Goal: Task Accomplishment & Management: Use online tool/utility

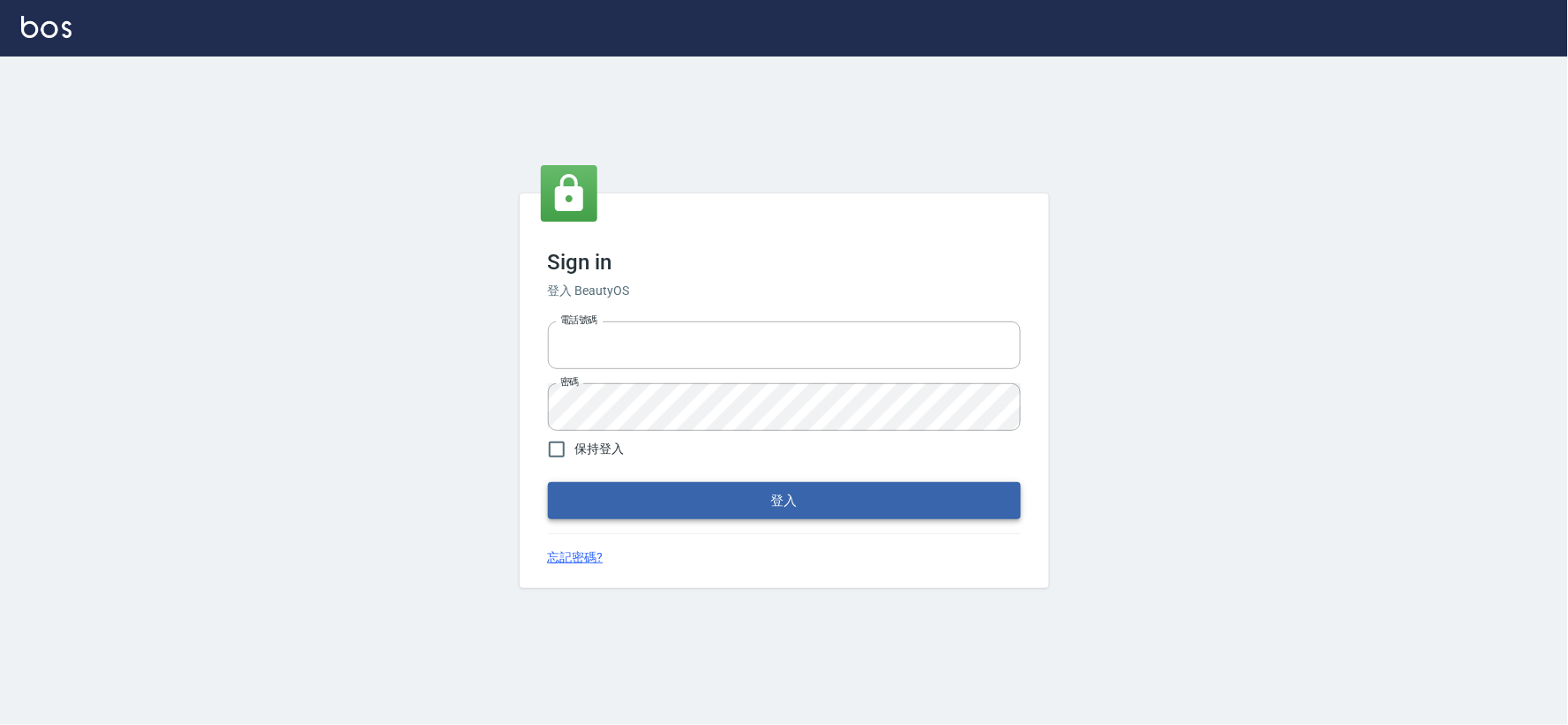
type input "034258365"
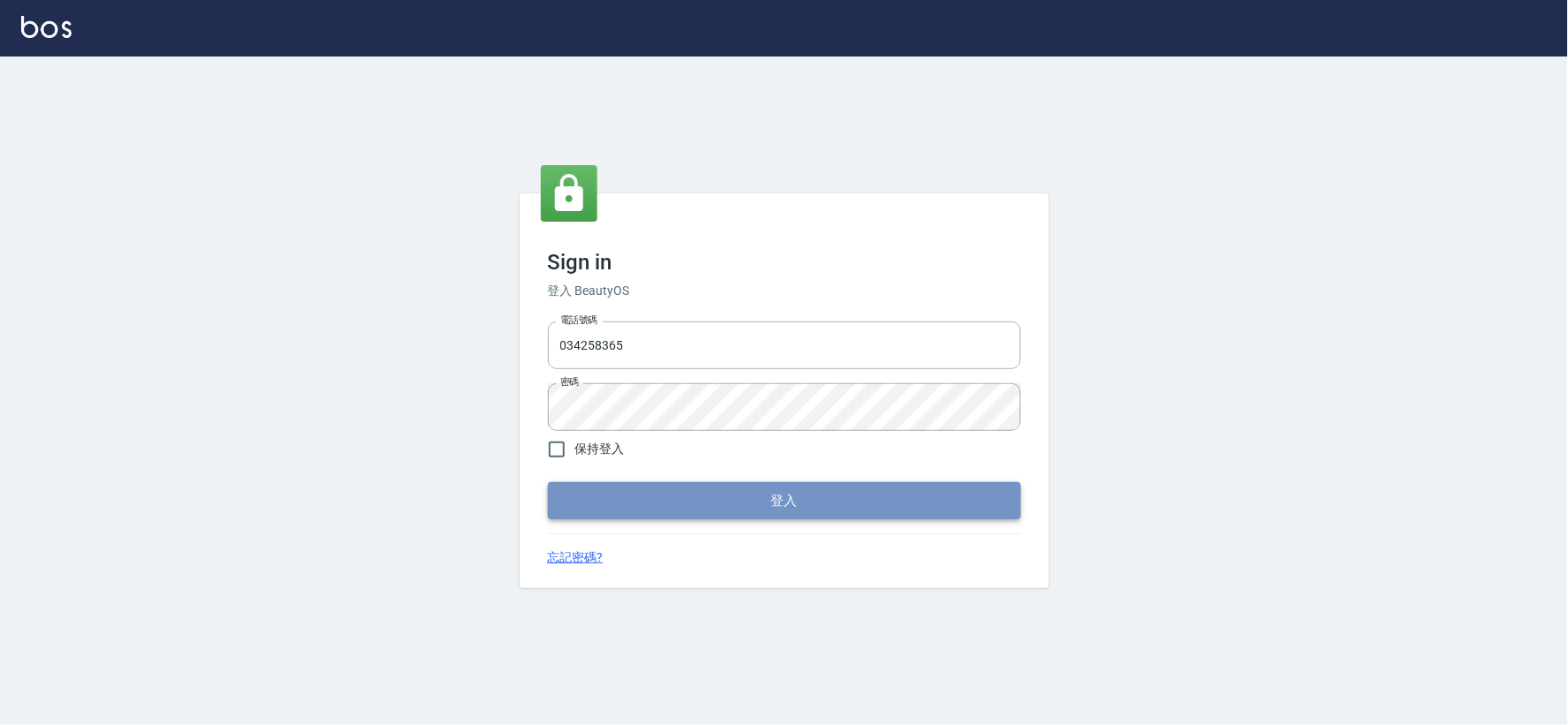
click at [675, 489] on button "登入" at bounding box center [784, 500] width 473 height 37
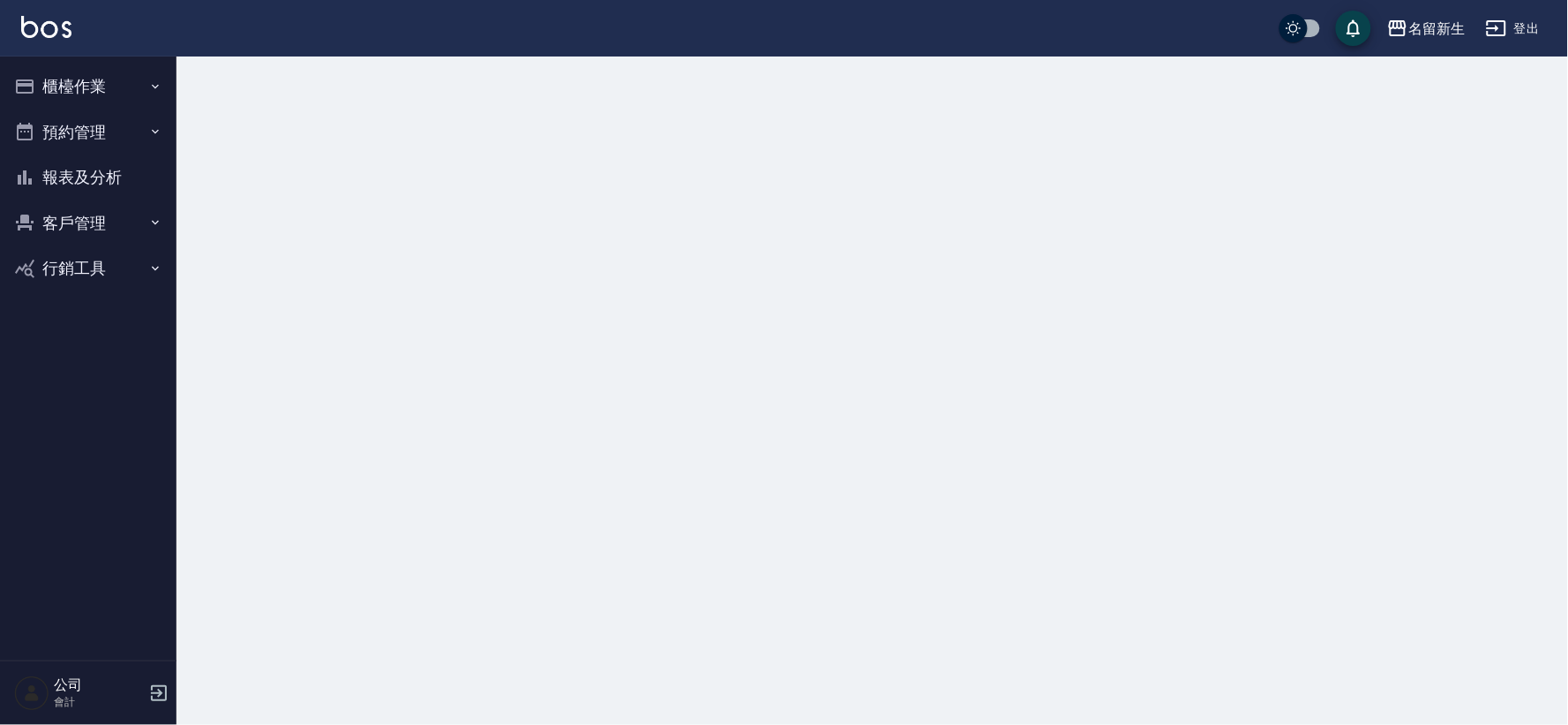
click at [104, 101] on button "櫃檯作業" at bounding box center [89, 86] width 162 height 46
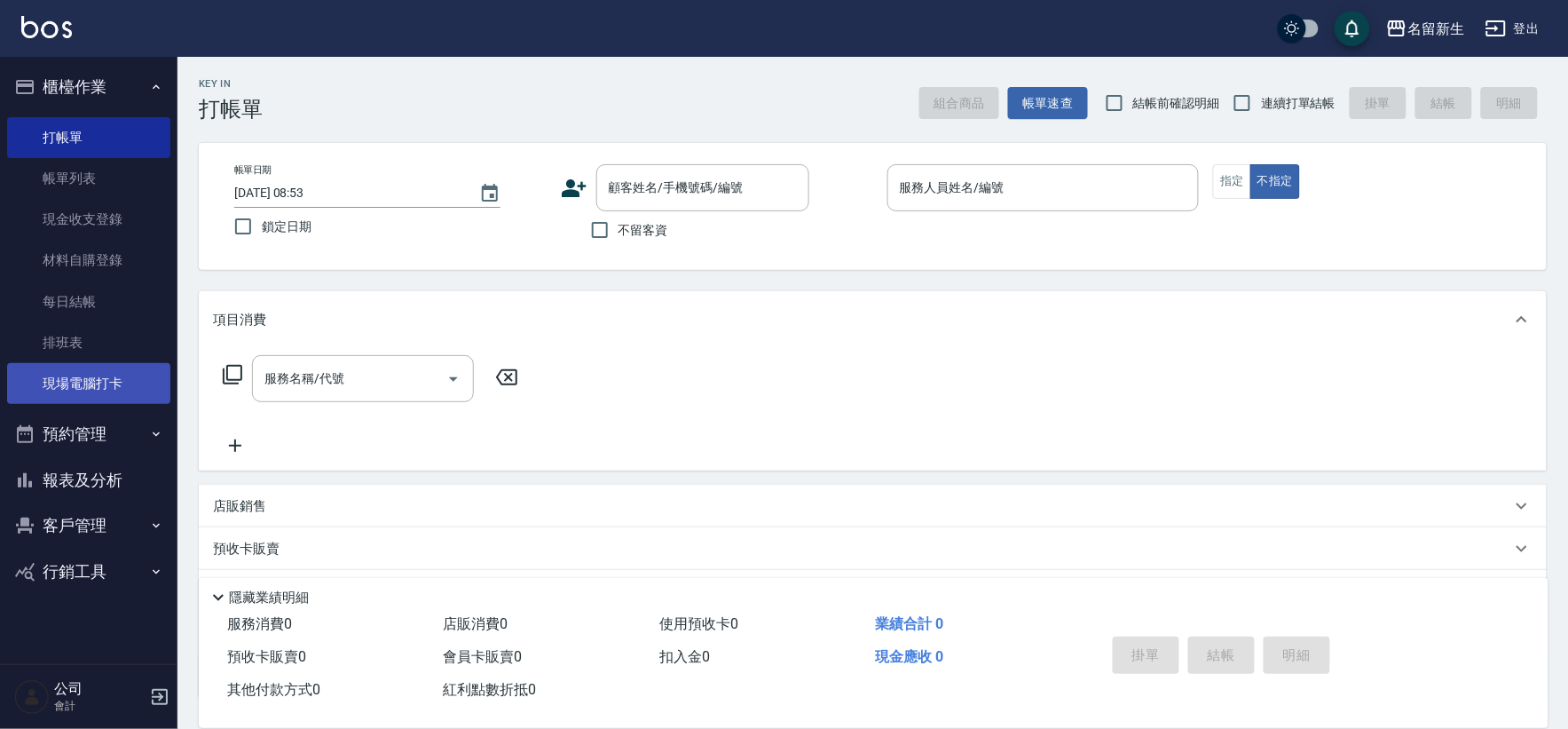
click at [105, 375] on link "現場電腦打卡" at bounding box center [89, 384] width 163 height 41
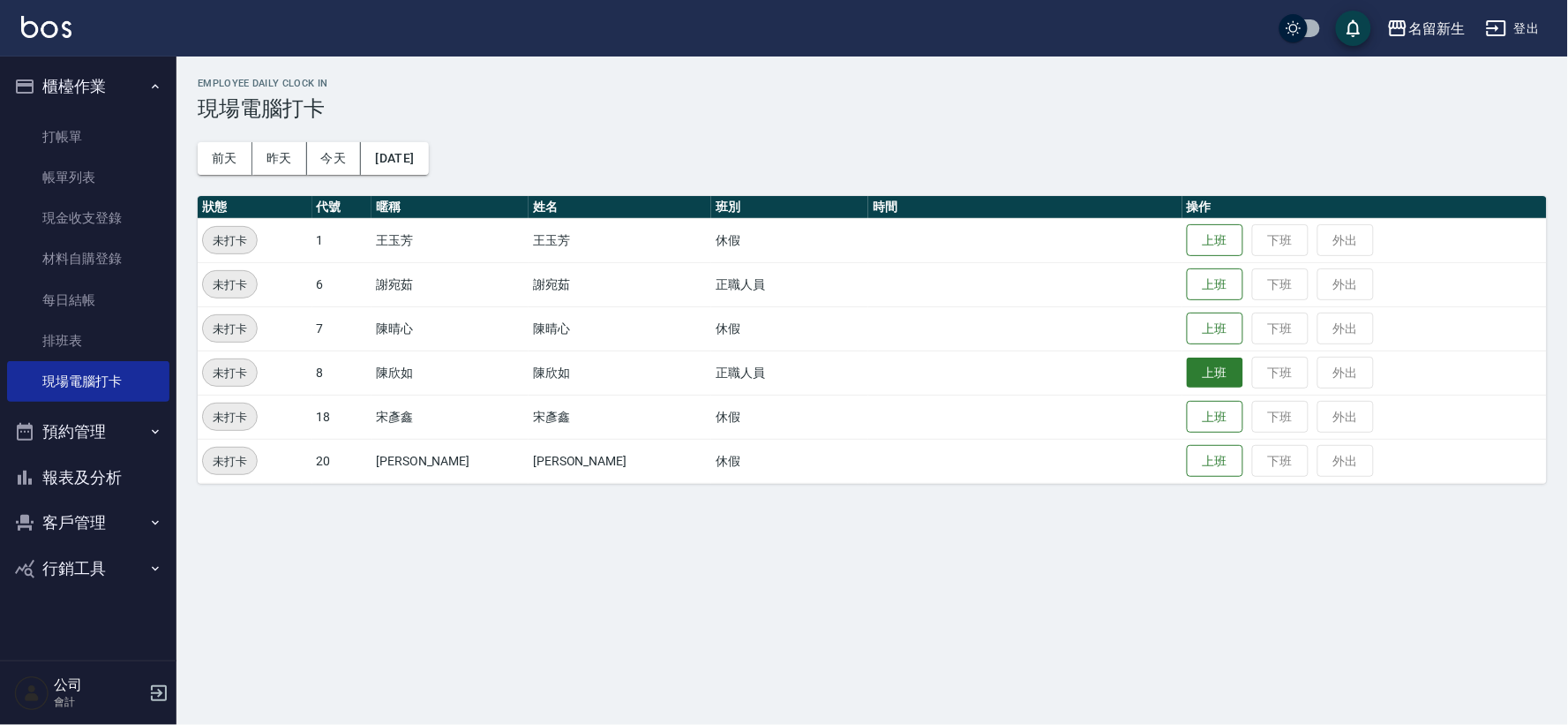
click at [1186, 359] on button "上班" at bounding box center [1214, 372] width 57 height 31
